Goal: Information Seeking & Learning: Learn about a topic

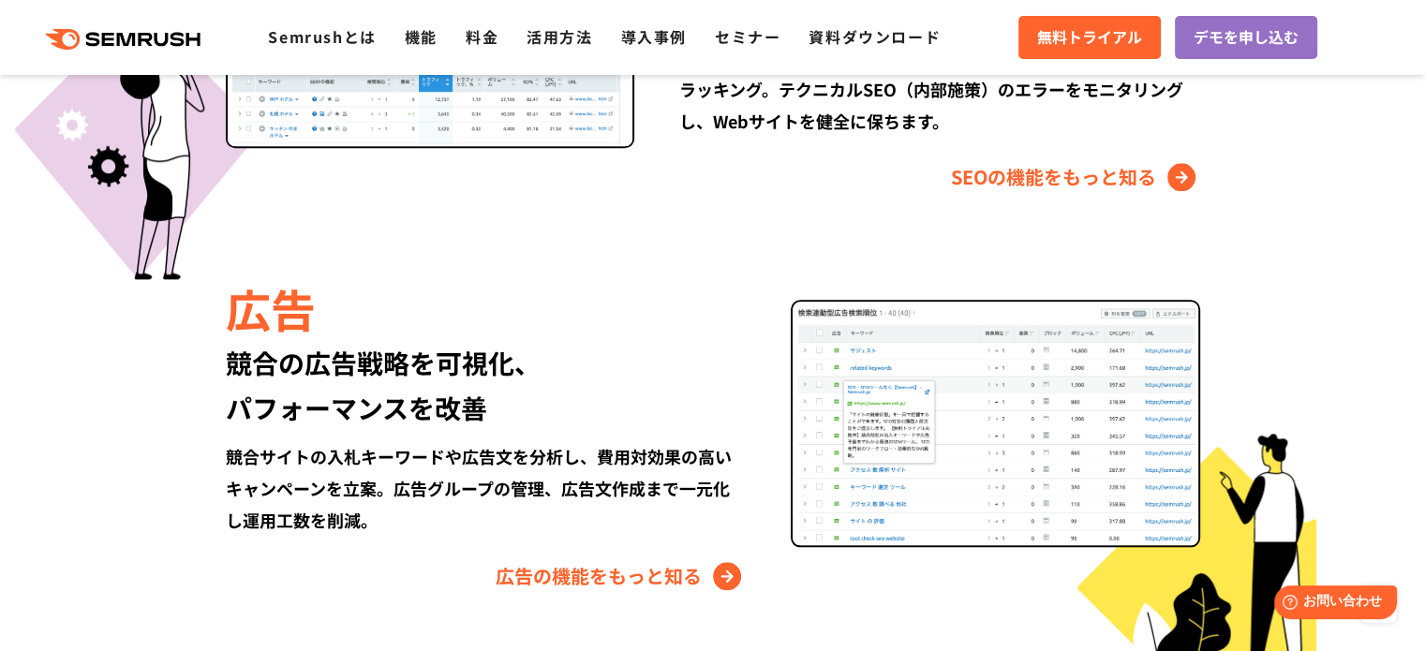
scroll to position [1799, 0]
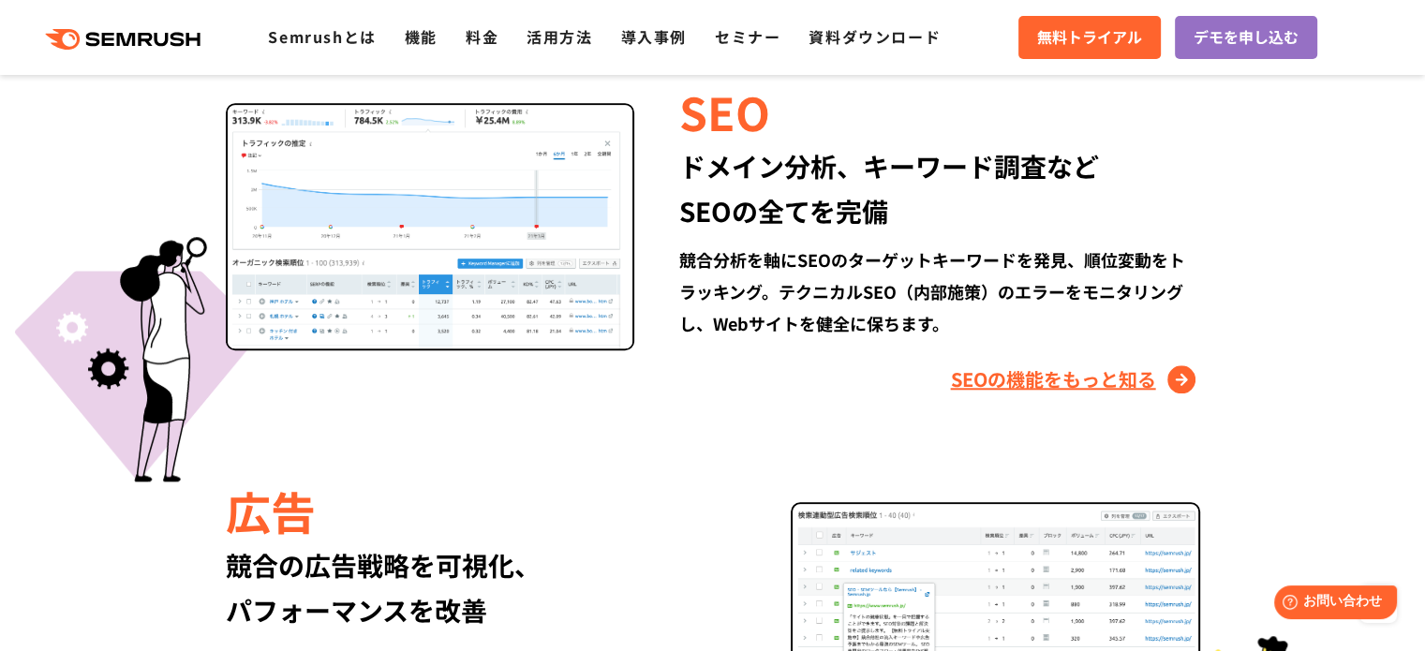
click at [1076, 377] on link "SEOの機能をもっと知る" at bounding box center [1075, 379] width 249 height 30
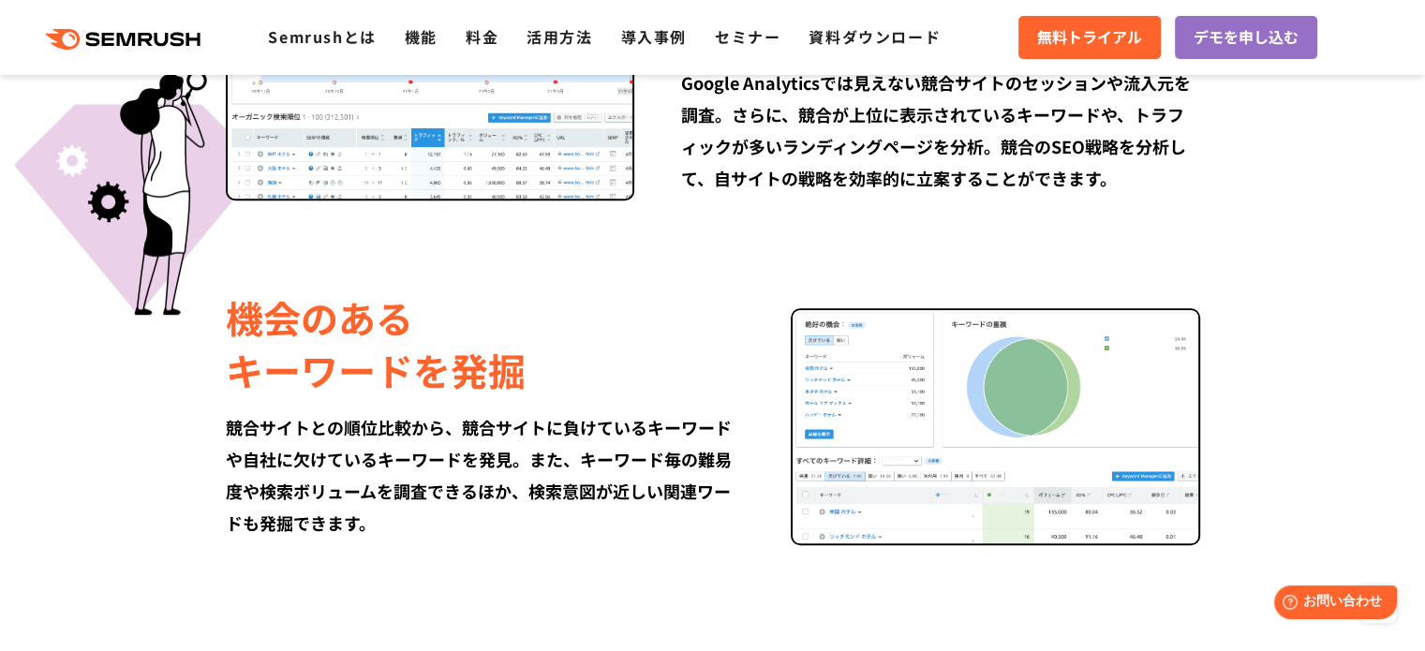
scroll to position [1311, 0]
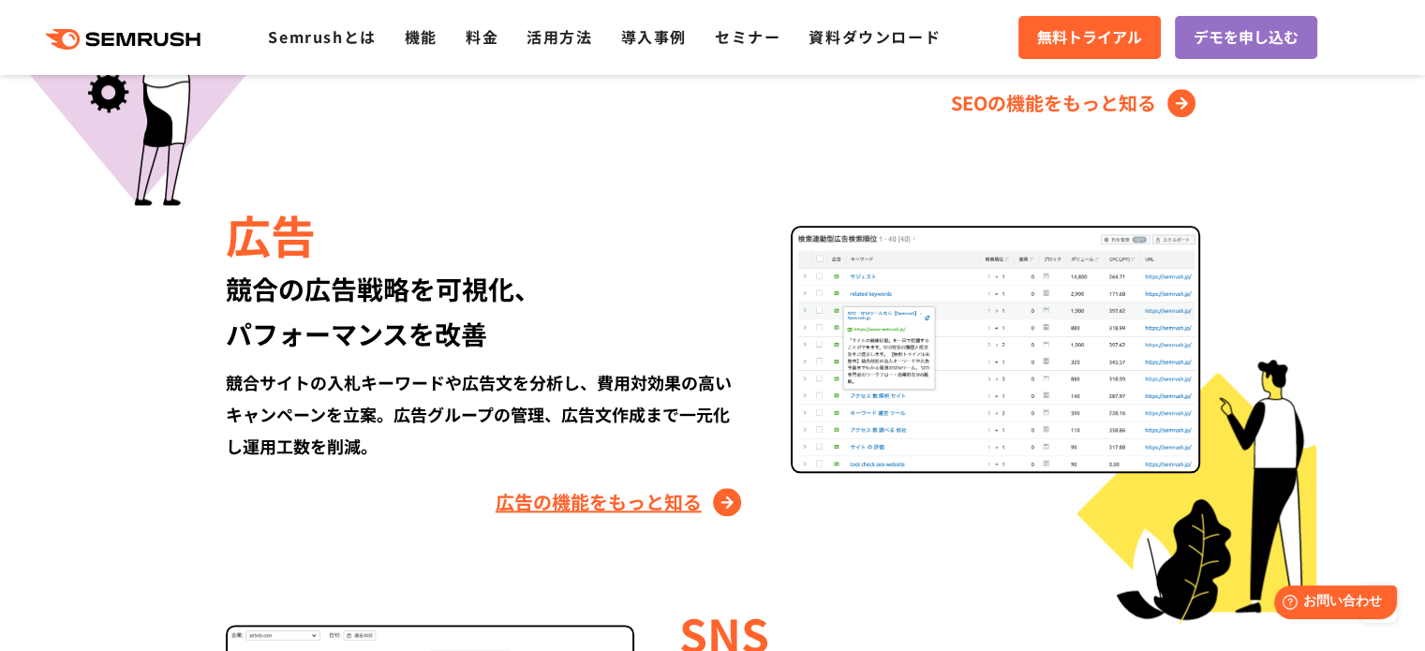
click at [588, 487] on link "広告の機能をもっと知る" at bounding box center [620, 502] width 250 height 30
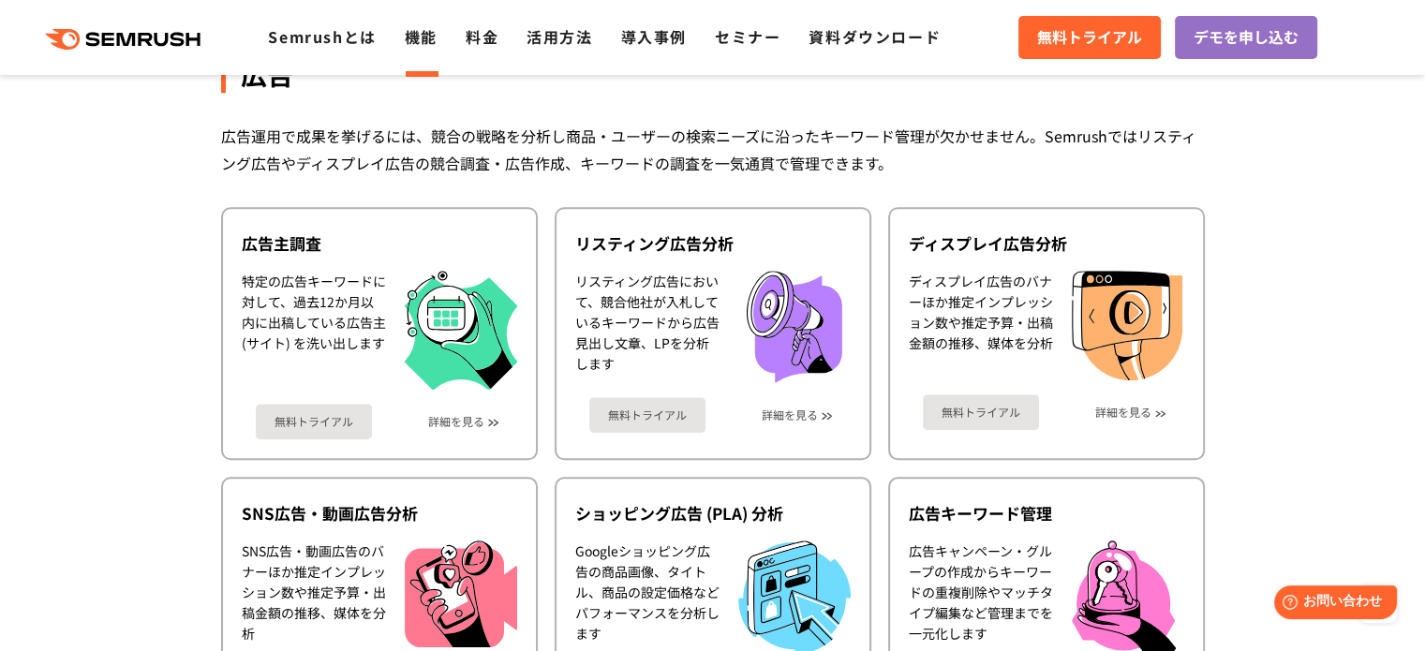
scroll to position [1567, 0]
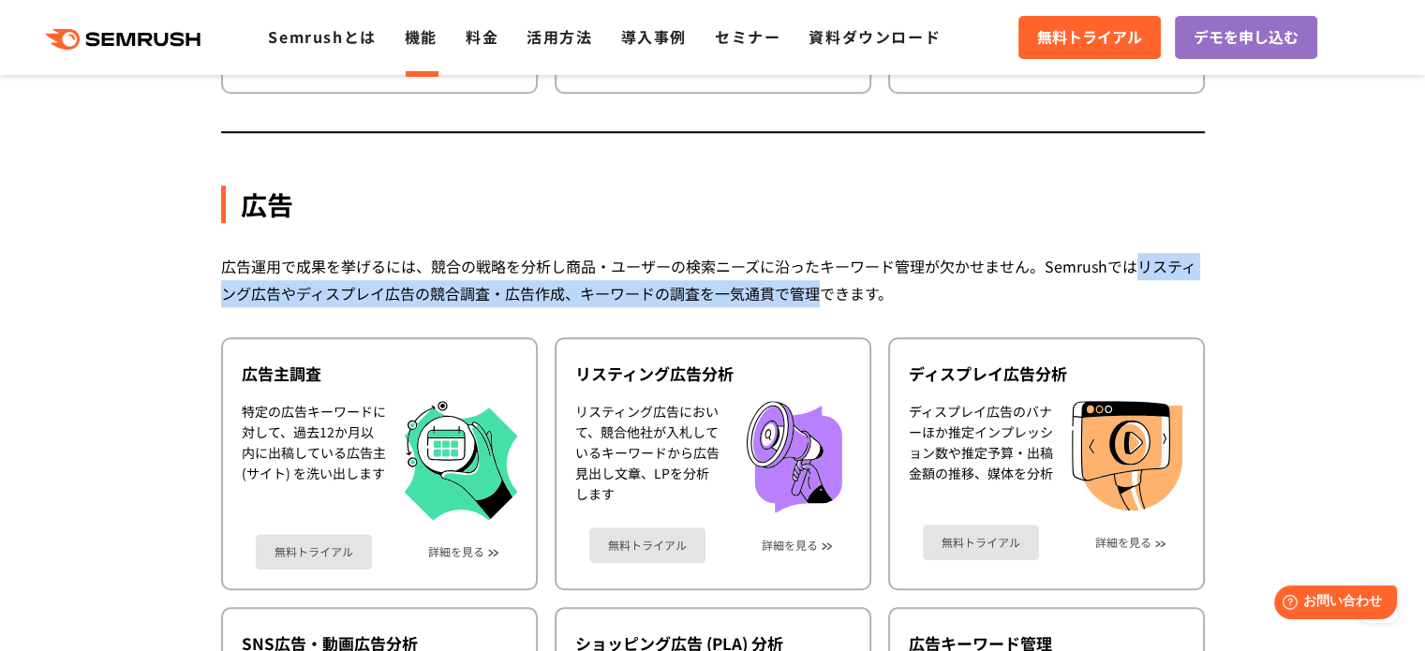
drag, startPoint x: 1138, startPoint y: 260, endPoint x: 824, endPoint y: 284, distance: 314.6
click at [824, 284] on div "広告運用で成果を挙げるには、競合の戦略を分析し商品・ユーザーの検索ニーズに沿ったキーワード管理が欠かせません。Semrushではリスティング広告やディスプレイ…" at bounding box center [712, 280] width 983 height 54
copy div "リスティング広告やディスプレイ広告の競合調査・広告作成、キーワードの調査を一気通貫で管理"
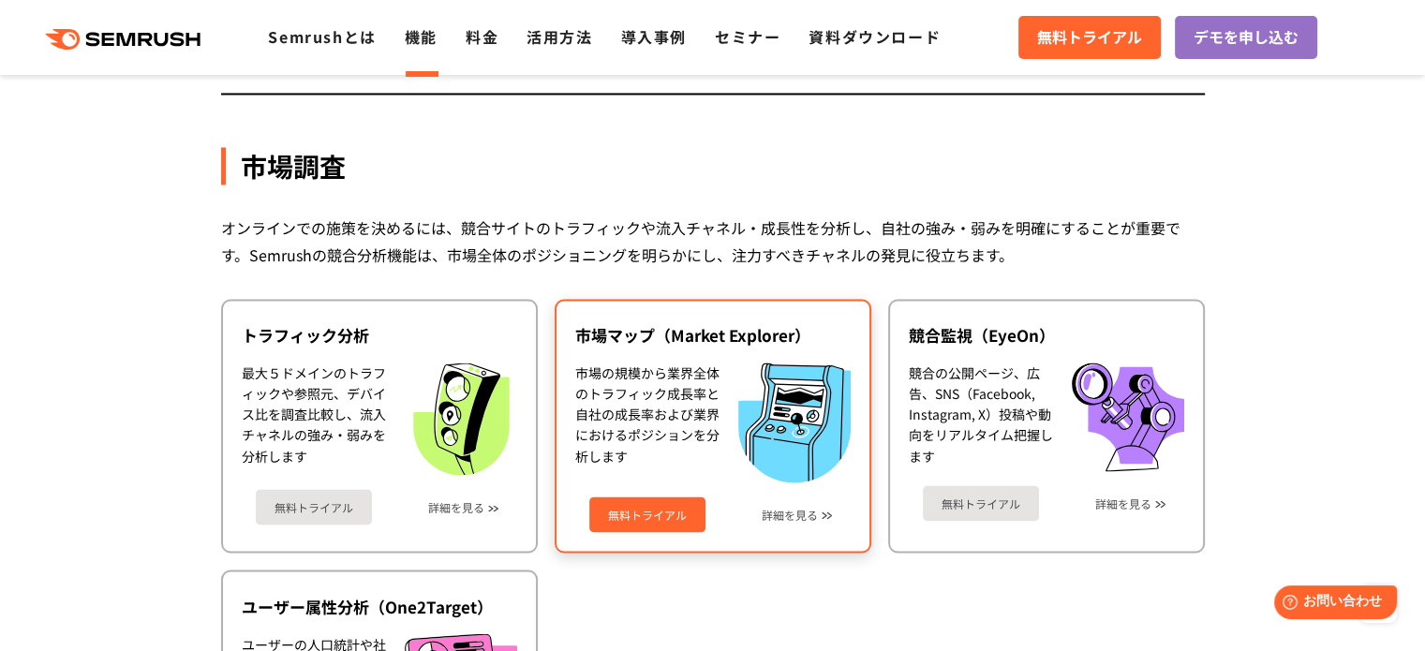
scroll to position [3159, 0]
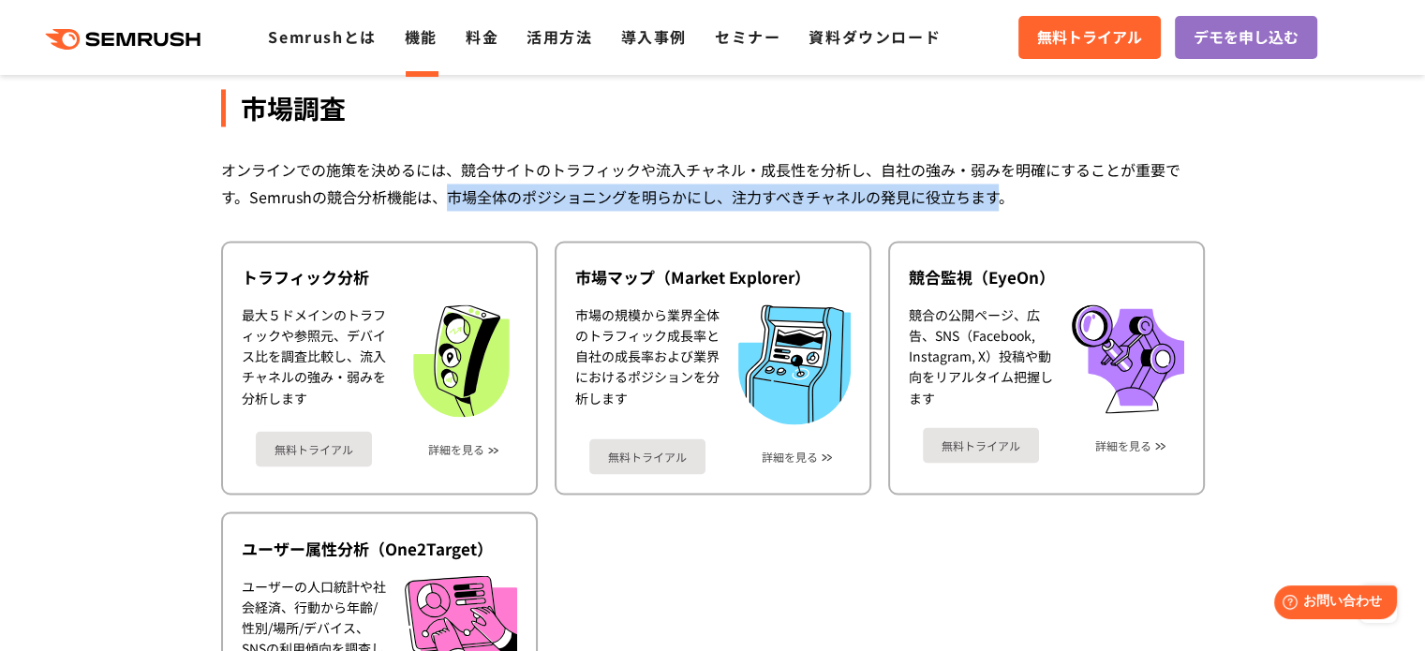
drag, startPoint x: 450, startPoint y: 180, endPoint x: 996, endPoint y: 193, distance: 546.2
click at [996, 193] on div "オンラインでの施策を決めるには、競合サイトのトラフィックや流入チャネル・成長性を分析し、自社の強み・弱みを明確にすることが重要です。Semrushの競合分析機…" at bounding box center [712, 183] width 983 height 54
copy div "市場全体のポジショニングを明らかにし、注力すべきチャネルの発見に役立ちます"
